Goal: Register for event/course

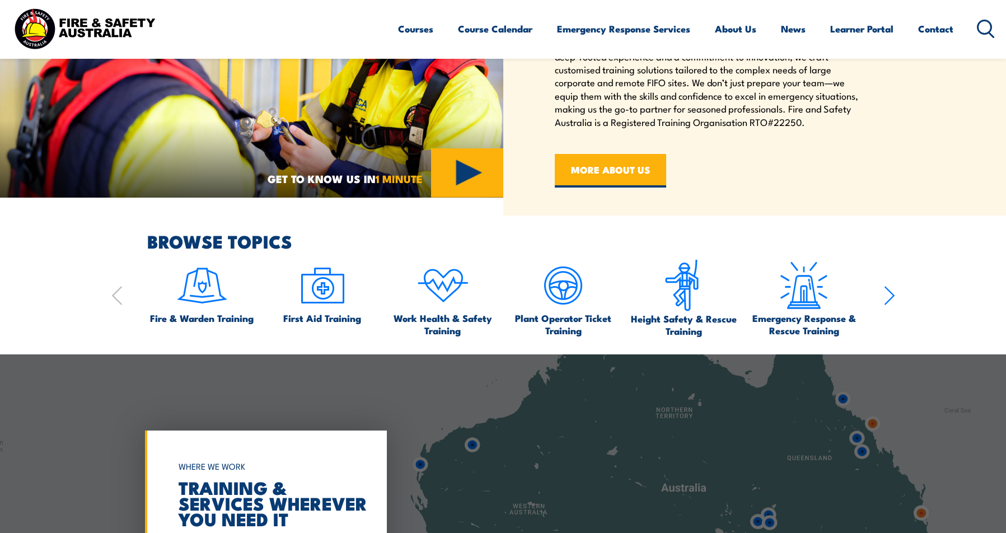
scroll to position [616, 0]
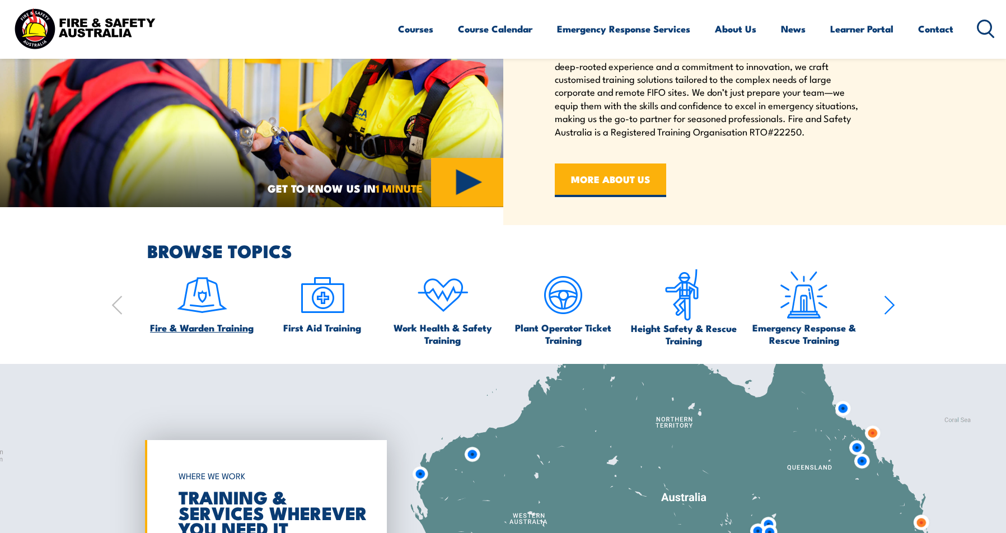
click at [220, 328] on span "Fire & Warden Training" at bounding box center [202, 327] width 104 height 12
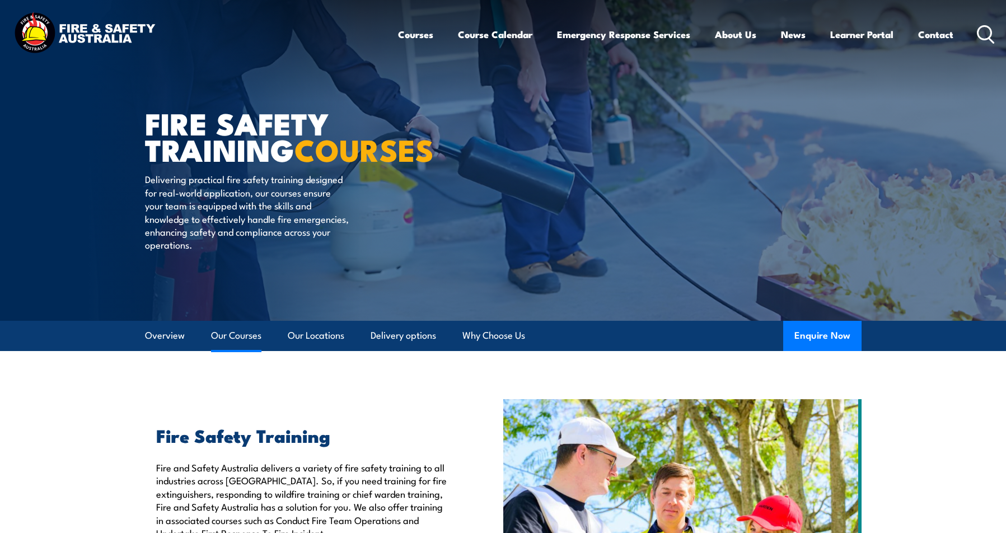
click at [246, 333] on link "Our Courses" at bounding box center [236, 336] width 50 height 30
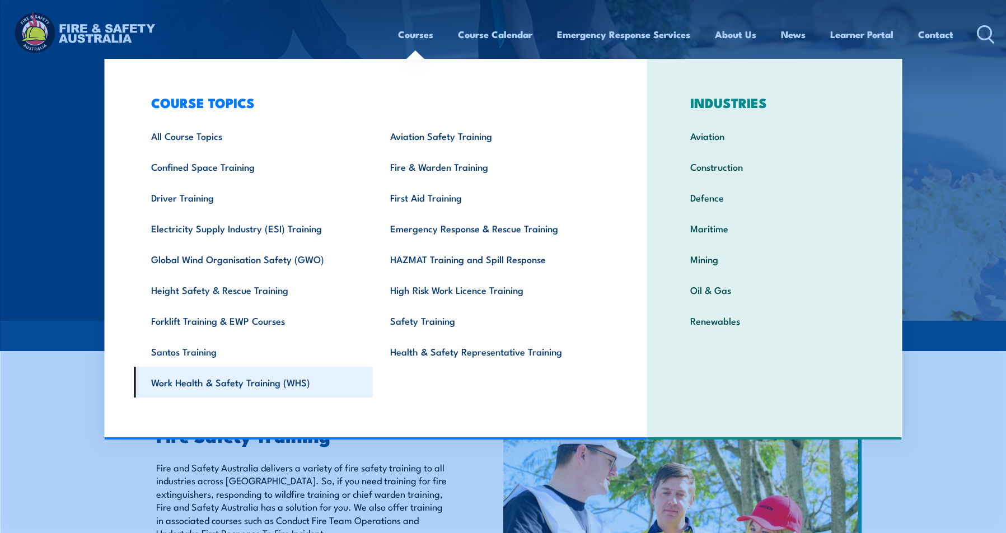
click at [195, 385] on link "Work Health & Safety Training (WHS)" at bounding box center [253, 382] width 239 height 31
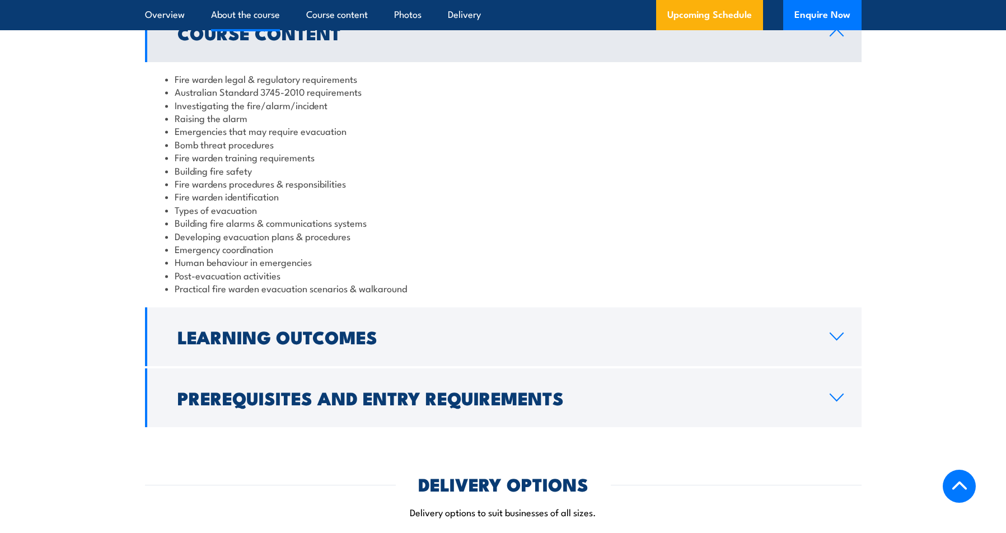
scroll to position [1175, 0]
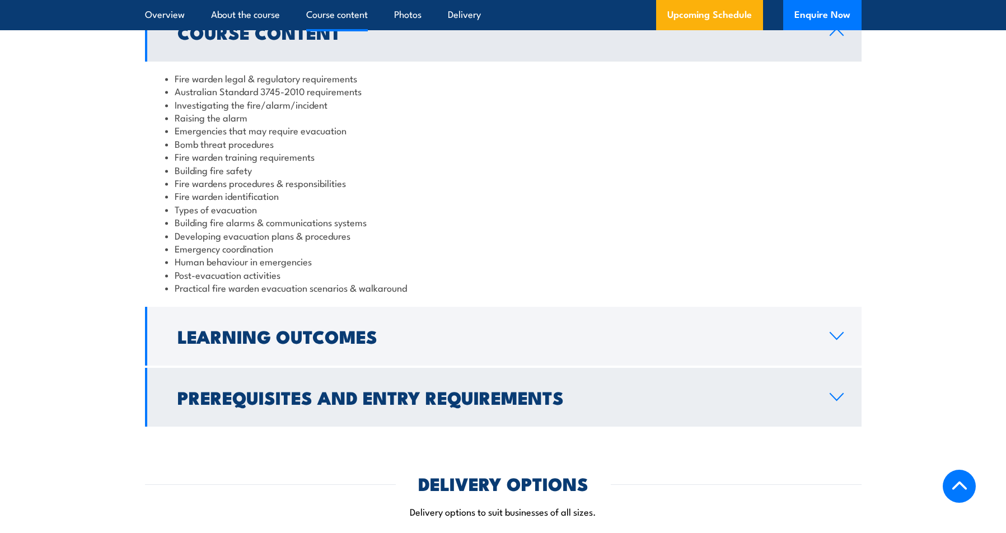
click at [438, 411] on link "Prerequisites and Entry Requirements" at bounding box center [503, 397] width 716 height 59
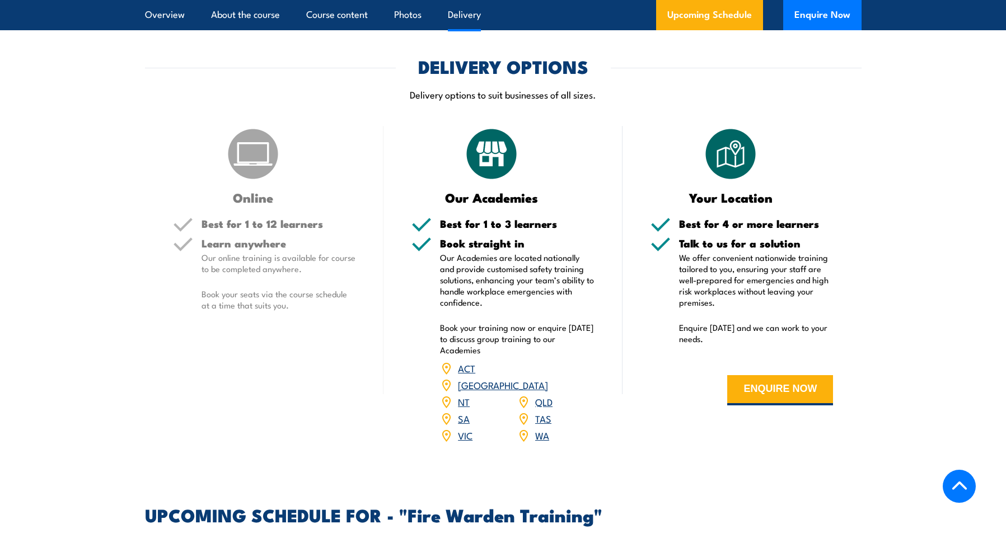
scroll to position [1455, 0]
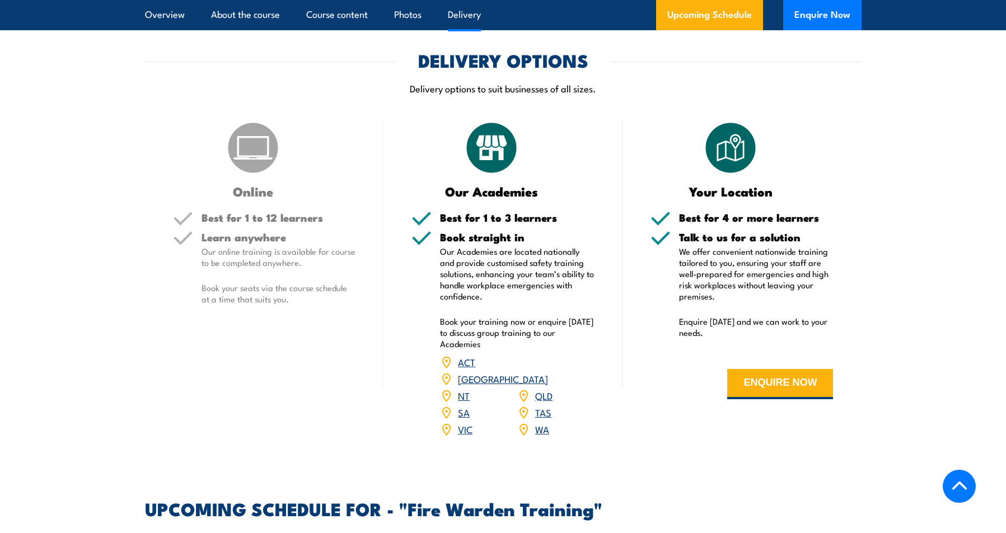
click at [542, 372] on link "[GEOGRAPHIC_DATA]" at bounding box center [503, 378] width 90 height 13
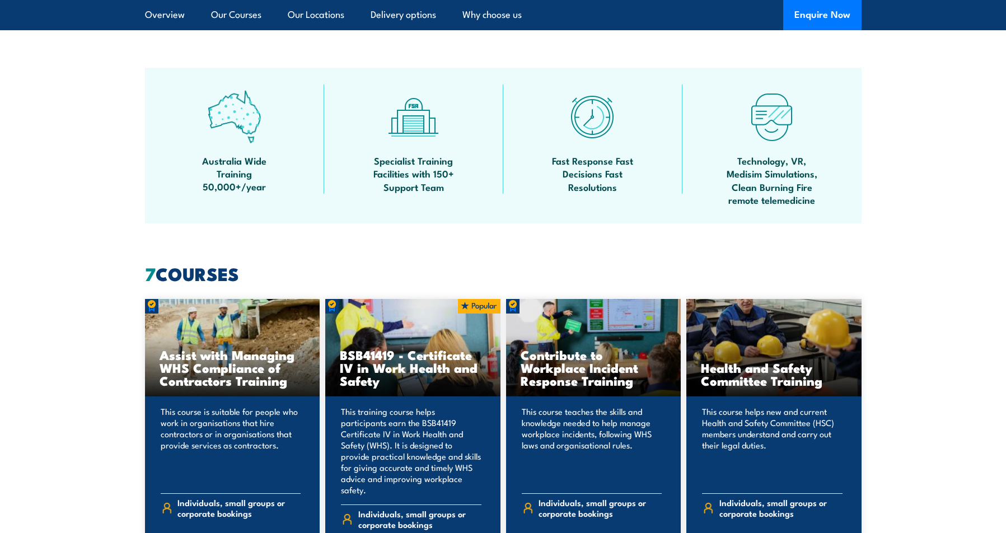
scroll to position [448, 0]
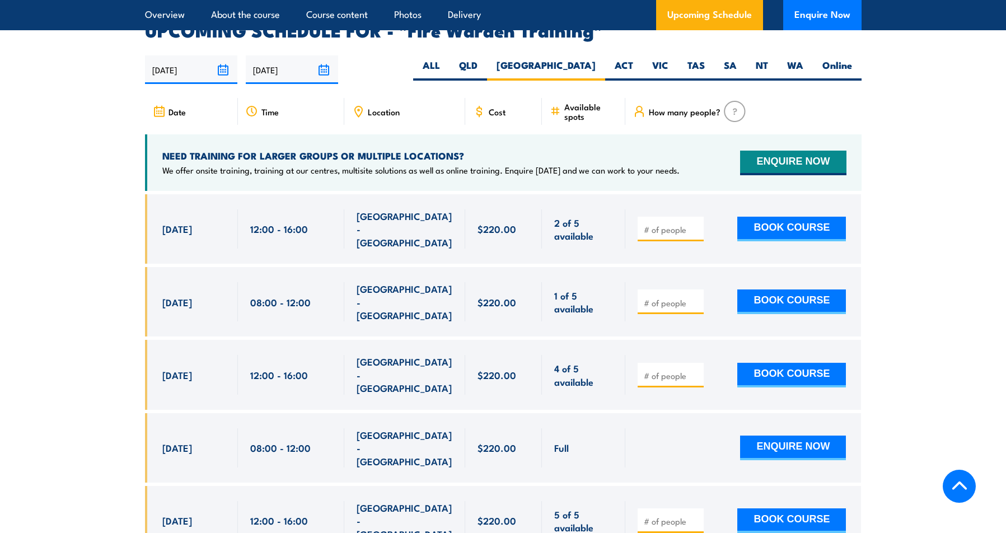
scroll to position [2081, 0]
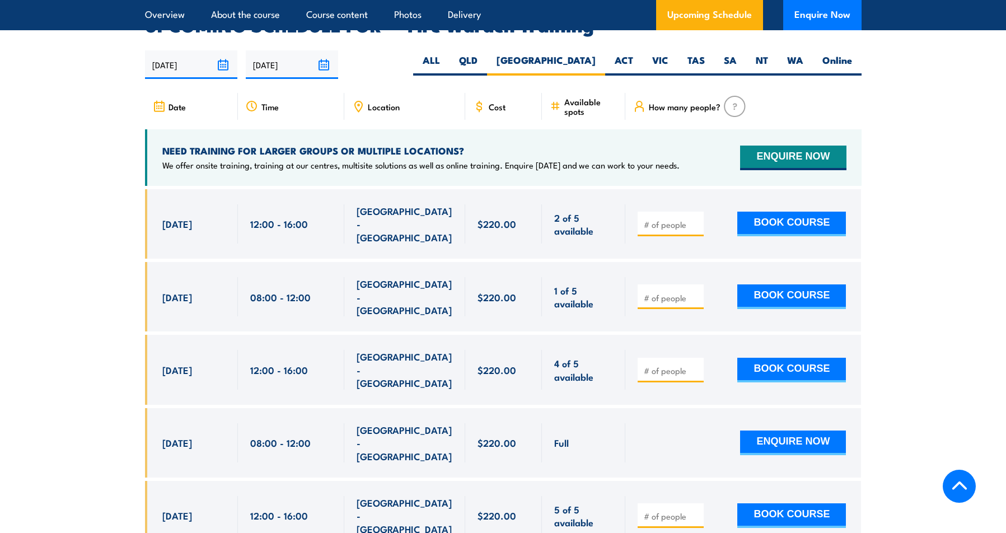
click at [379, 102] on span "Location" at bounding box center [384, 107] width 32 height 10
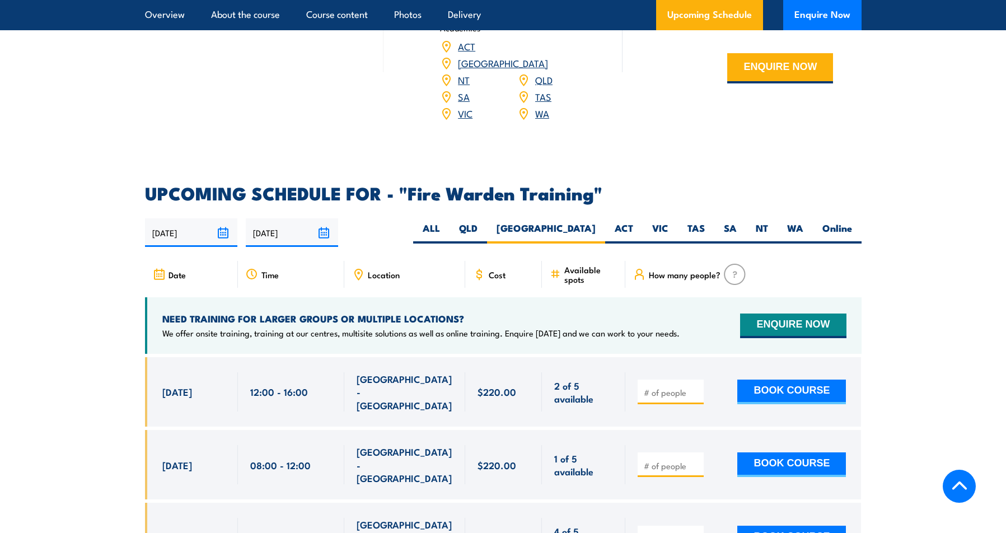
click at [362, 269] on icon at bounding box center [358, 274] width 7 height 10
click at [392, 387] on div "[GEOGRAPHIC_DATA] - [GEOGRAPHIC_DATA]" at bounding box center [404, 391] width 121 height 69
